Goal: Task Accomplishment & Management: Use online tool/utility

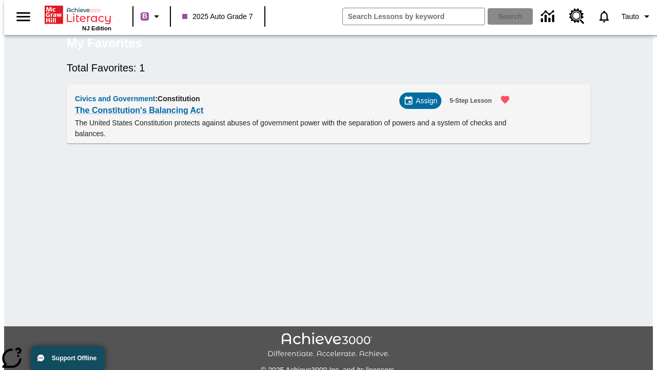
click at [425, 106] on span "Assign" at bounding box center [427, 101] width 22 height 11
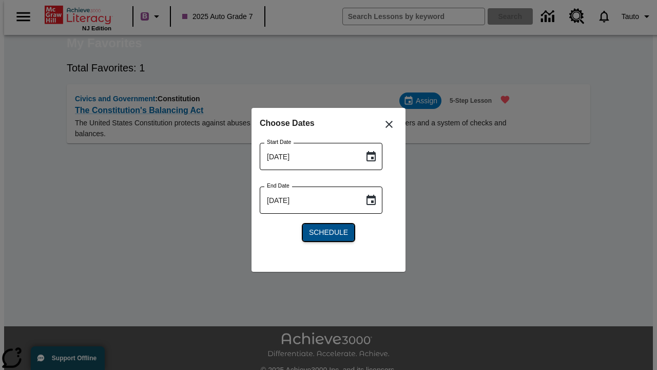
click at [329, 232] on span "Schedule" at bounding box center [328, 232] width 39 height 11
